Goal: Information Seeking & Learning: Learn about a topic

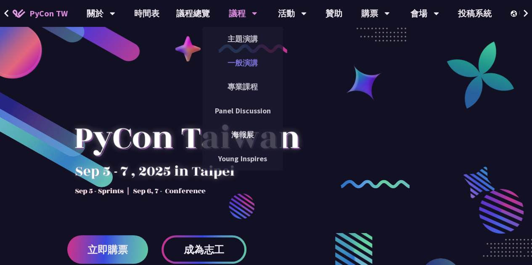
click at [235, 60] on link "一般演講" at bounding box center [242, 63] width 81 height 20
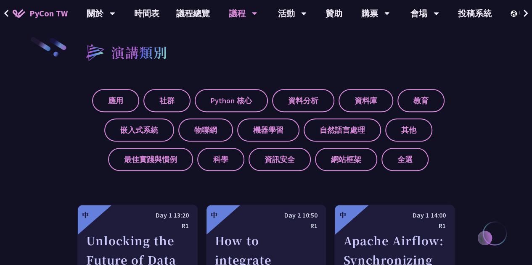
scroll to position [320, 0]
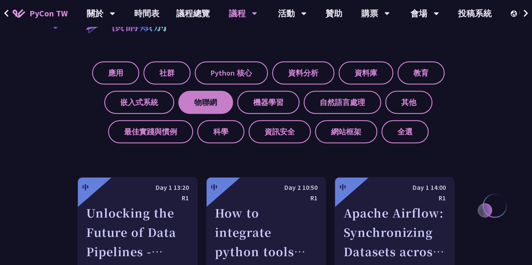
click at [201, 103] on label "物聯網" at bounding box center [205, 102] width 55 height 23
click at [0, 0] on input "物聯網" at bounding box center [0, 0] width 0 height 0
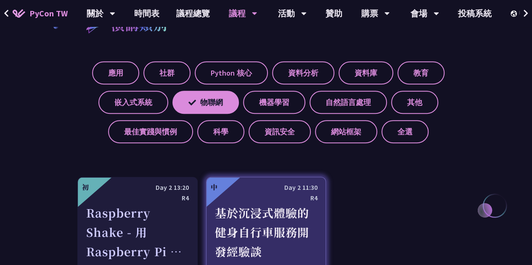
click at [250, 214] on div "基於沉浸式體驗的健身自行車服務開發經驗談" at bounding box center [266, 233] width 103 height 58
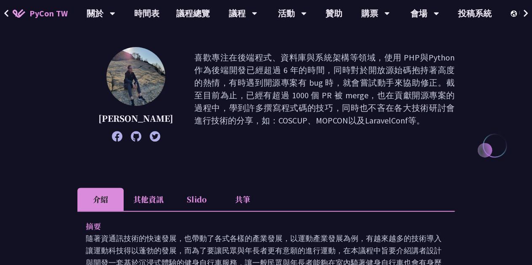
scroll to position [101, 0]
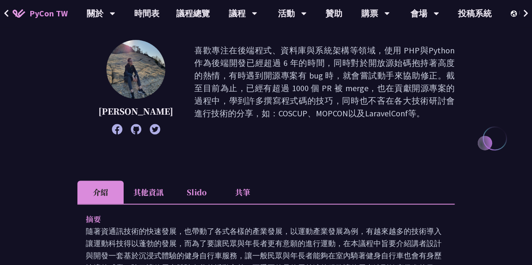
click at [175, 50] on div "[PERSON_NAME] 喜歡專注在後端程式、資料庫與系統架構等領域，使用 PHP與Python 作為後端開發已經超過 6 年的時間，同時對於開放源始碼抱持…" at bounding box center [265, 87] width 377 height 95
click at [194, 50] on p "喜歡專注在後端程式、資料庫與系統架構等領域，使用 PHP與Python 作為後端開發已經超過 6 年的時間，同時對於開放源始碼抱持著高度的熱情，有時遇到開源專…" at bounding box center [324, 87] width 260 height 86
drag, startPoint x: 180, startPoint y: 53, endPoint x: 334, endPoint y: 116, distance: 166.1
click at [334, 116] on p "喜歡專注在後端程式、資料庫與系統架構等領域，使用 PHP與Python 作為後端開發已經超過 6 年的時間，同時對於開放源始碼抱持著高度的熱情，有時遇到開源專…" at bounding box center [324, 87] width 260 height 86
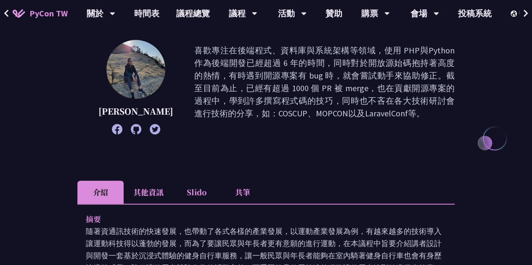
copy p "喜歡專注在後端程式、資料庫與系統架構等領域，使用 PHP與Python 作為後端開發已經超過 6 年的時間，同時對於開放源始碼抱持著高度的熱情，有時遇到開源專…"
click at [334, 116] on p "喜歡專注在後端程式、資料庫與系統架構等領域，使用 PHP與Python 作為後端開發已經超過 6 年的時間，同時對於開放源始碼抱持著高度的熱情，有時遇到開源專…" at bounding box center [324, 87] width 260 height 86
drag, startPoint x: 180, startPoint y: 53, endPoint x: 323, endPoint y: 117, distance: 156.8
click at [323, 117] on p "喜歡專注在後端程式、資料庫與系統架構等領域，使用 PHP與Python 作為後端開發已經超過 6 年的時間，同時對於開放源始碼抱持著高度的熱情，有時遇到開源專…" at bounding box center [324, 87] width 260 height 86
copy p "喜歡專注在後端程式、資料庫與系統架構等領域，使用 PHP與Python 作為後端開發已經超過 6 年的時間，同時對於開放源始碼抱持著高度的熱情，有時遇到開源專…"
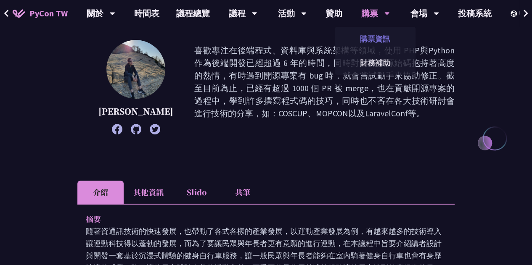
copy p "喜歡專注在後端程式、資料庫與系統架構等領域，使用 PHP與Python 作為後端開發已經超過 6 年的時間，同時對於開放源始碼抱持著高度的熱情，有時遇到開源專…"
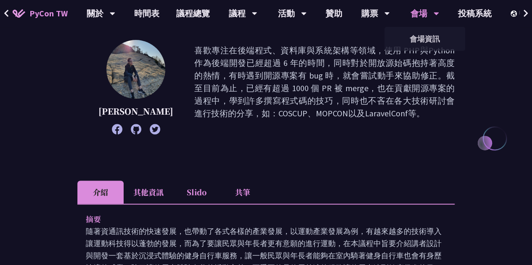
copy p "喜歡專注在後端程式、資料庫與系統架構等領域，使用 PHP與Python 作為後端開發已經超過 6 年的時間，同時對於開放源始碼抱持著高度的熱情，有時遇到開源專…"
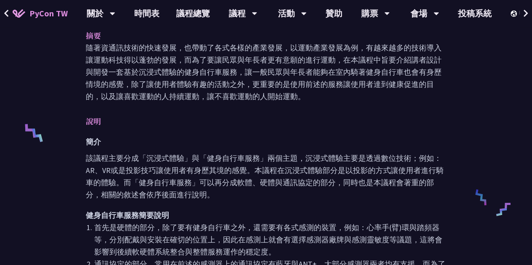
scroll to position [286, 0]
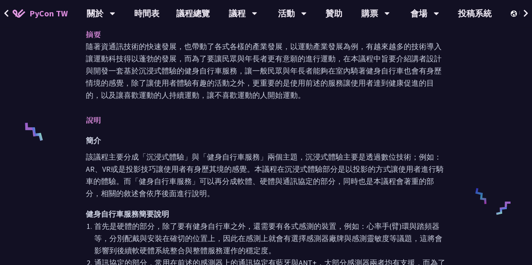
drag, startPoint x: 85, startPoint y: 48, endPoint x: 326, endPoint y: 94, distance: 245.4
copy p "隨著資通訊技術的快速發展，也帶動了各式各樣的產業發展，以運動產業發展為例，有越來越多的技術導入讓運動科技得以蓬勃的發展，而為了要讓民眾與年長者更有意願的進行運…"
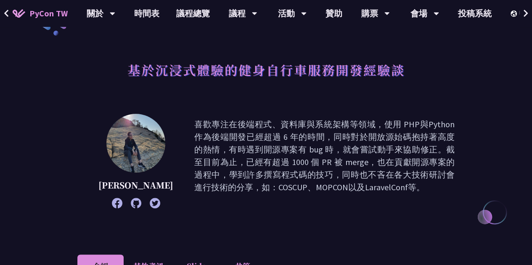
scroll to position [0, 0]
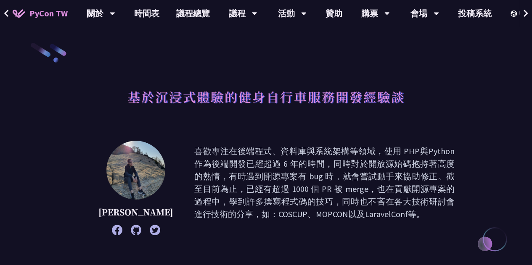
drag, startPoint x: 181, startPoint y: 153, endPoint x: 349, endPoint y: 230, distance: 184.6
click at [349, 230] on p "喜歡專注在後端程式、資料庫與系統架構等領域，使用 PHP與Python 作為後端開發已經超過 6 年的時間，同時對於開放源始碼抱持著高度的熱情，有時遇到開源專…" at bounding box center [324, 188] width 260 height 86
copy p "喜歡專注在後端程式、資料庫與系統架構等領域，使用 PHP與Python 作為後端開發已經超過 6 年的時間，同時對於開放源始碼抱持著高度的熱情，有時遇到開源專…"
